Goal: Task Accomplishment & Management: Use online tool/utility

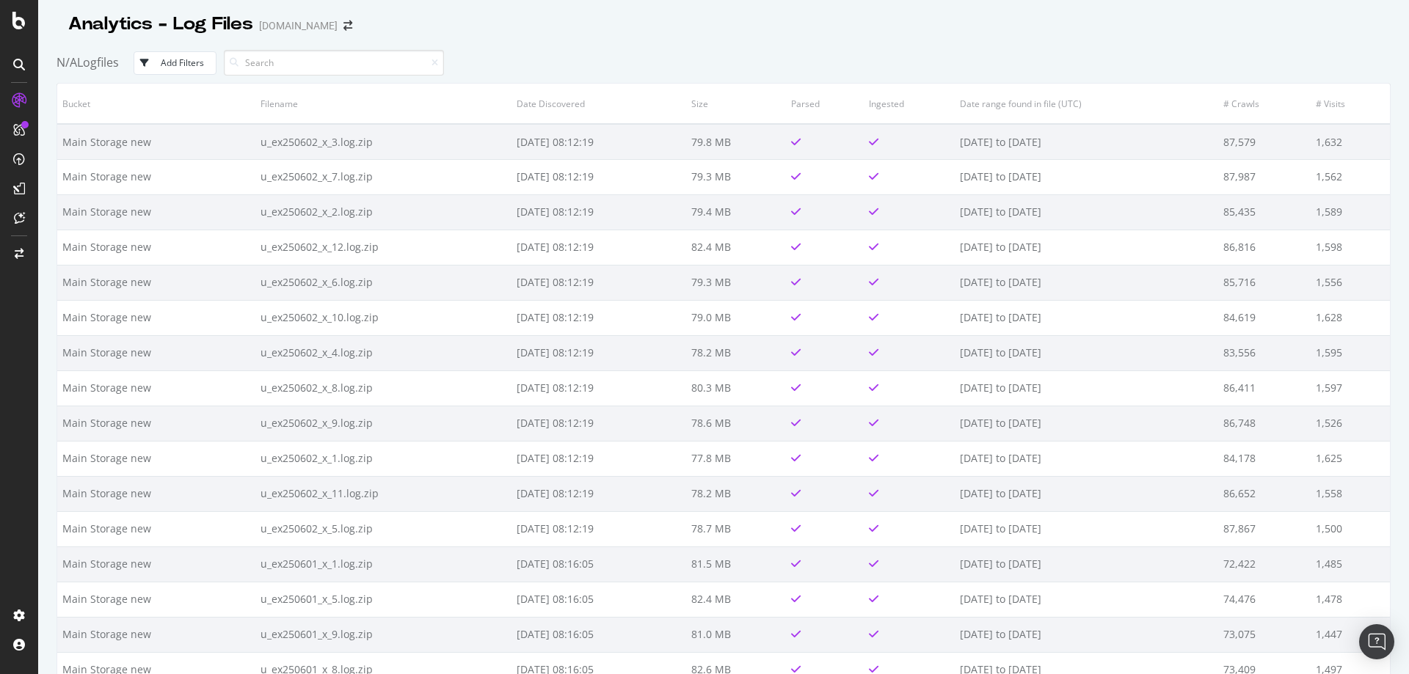
click at [672, 84] on th "Date Discovered" at bounding box center [598, 104] width 175 height 40
